Goal: Transaction & Acquisition: Subscribe to service/newsletter

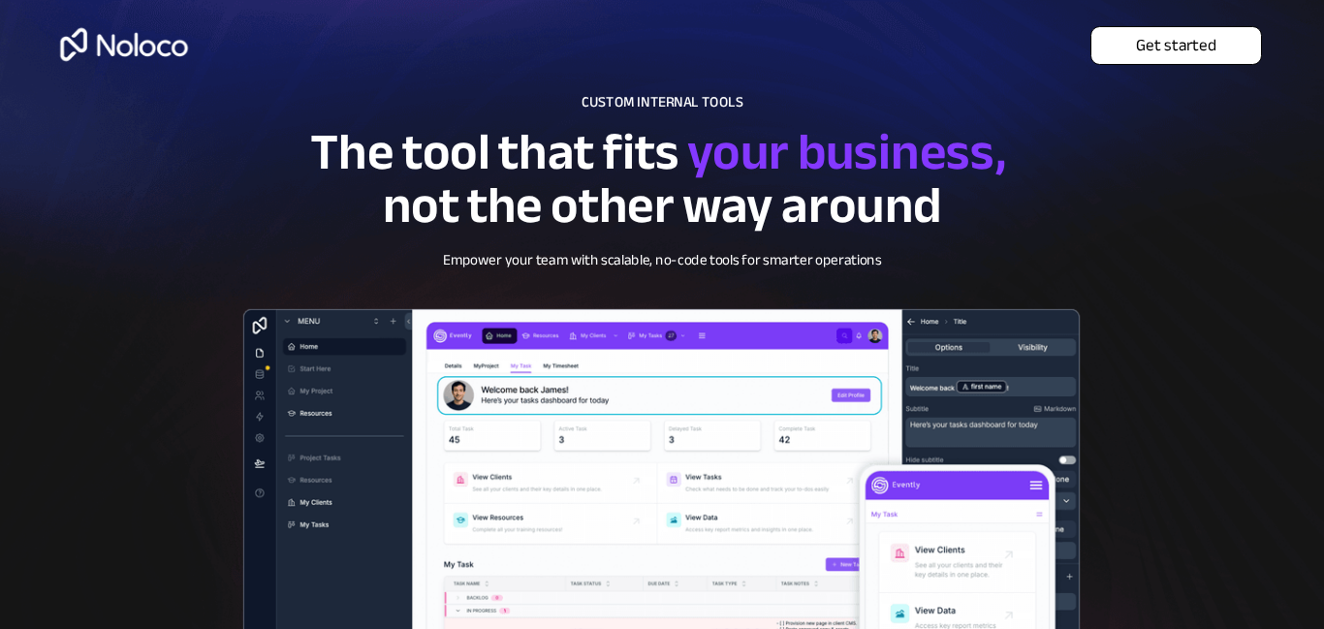
click at [1174, 38] on span "Get started" at bounding box center [1176, 46] width 170 height 20
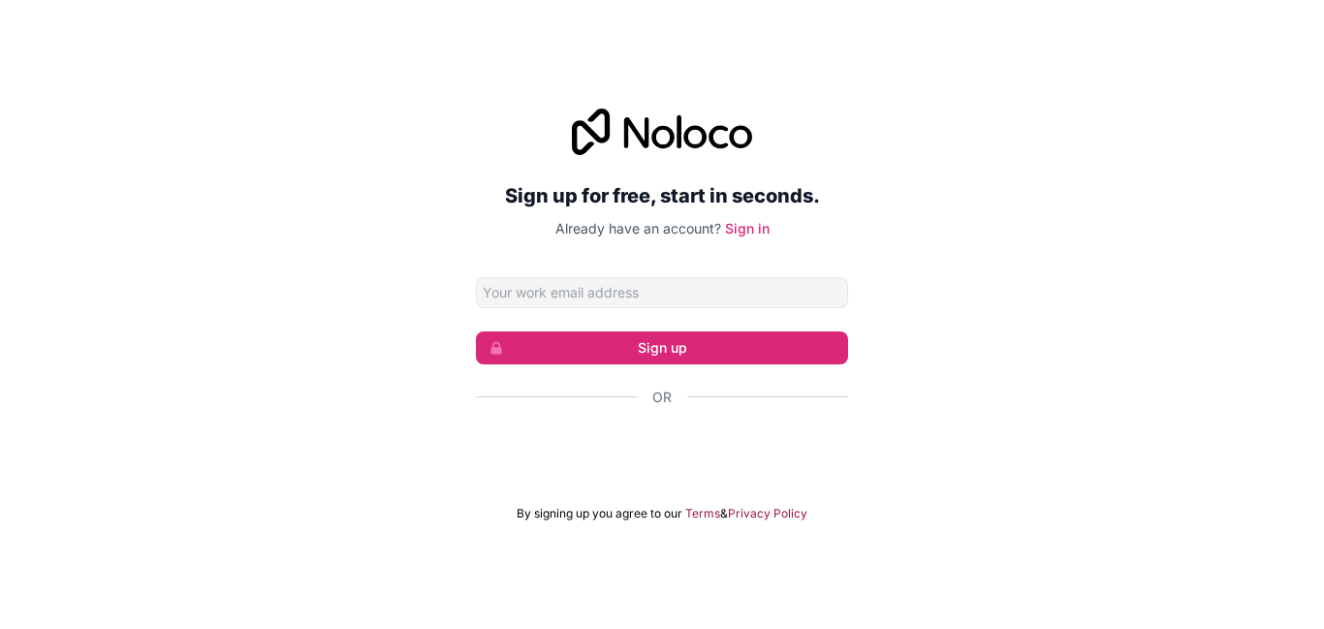
click at [698, 292] on input "Email address" at bounding box center [662, 292] width 372 height 31
type input "[EMAIL_ADDRESS][DOMAIN_NAME]"
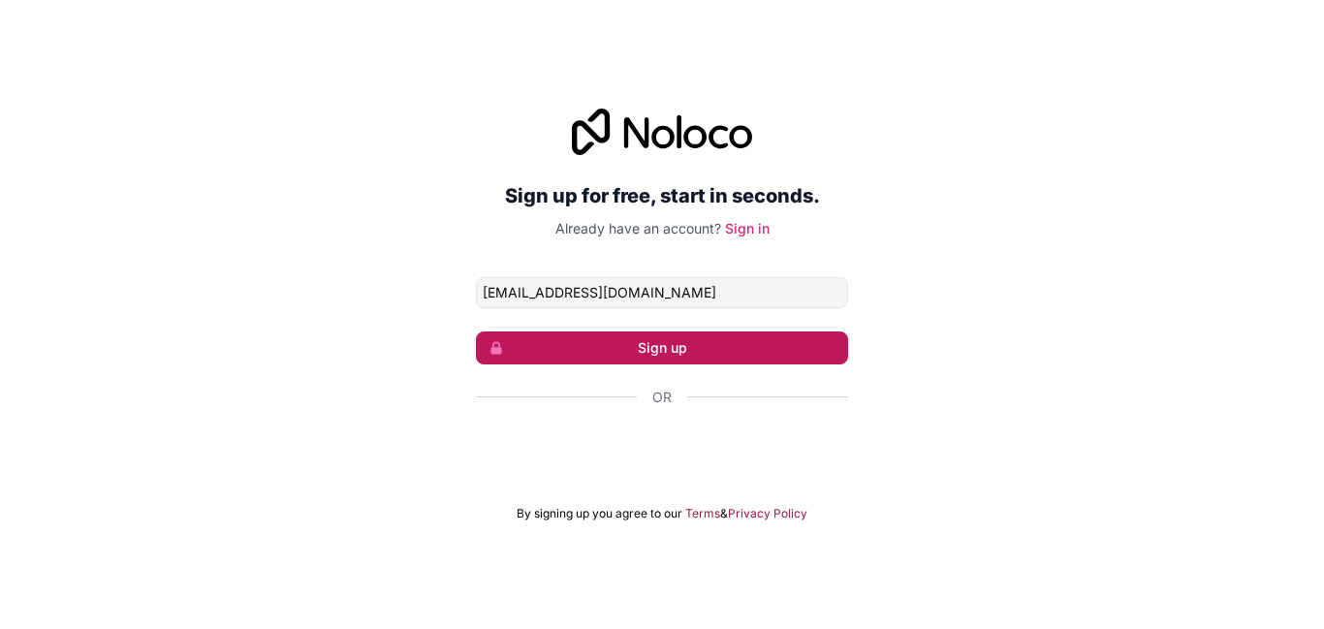
click at [666, 345] on button "Sign up" at bounding box center [662, 347] width 372 height 33
